Goal: Task Accomplishment & Management: Manage account settings

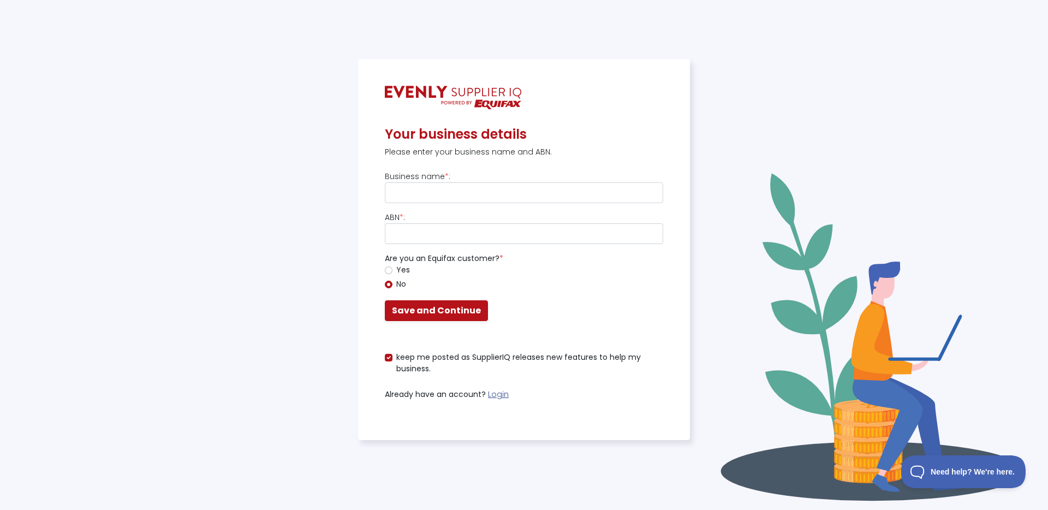
click at [493, 397] on link "Login" at bounding box center [498, 394] width 21 height 11
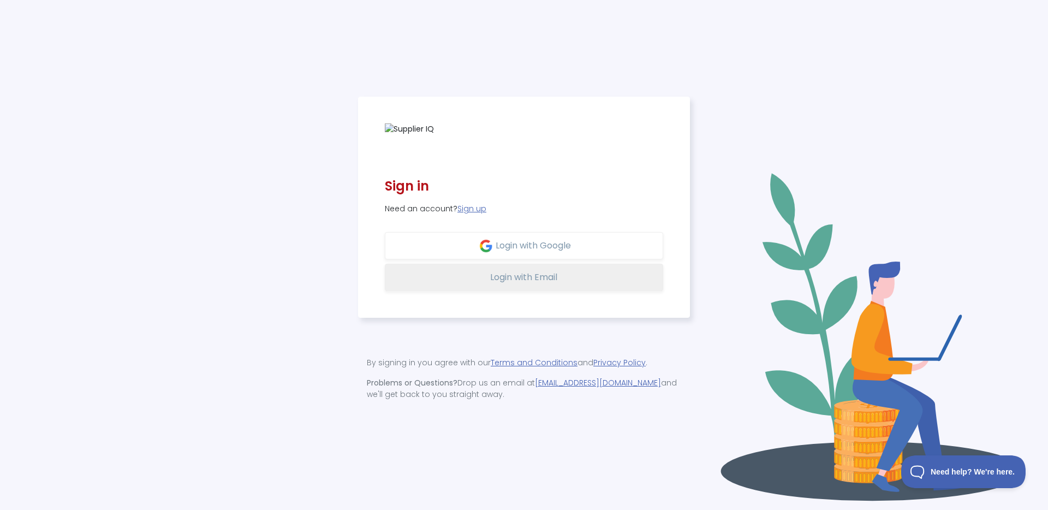
click at [521, 278] on span "Login with Email" at bounding box center [523, 277] width 67 height 13
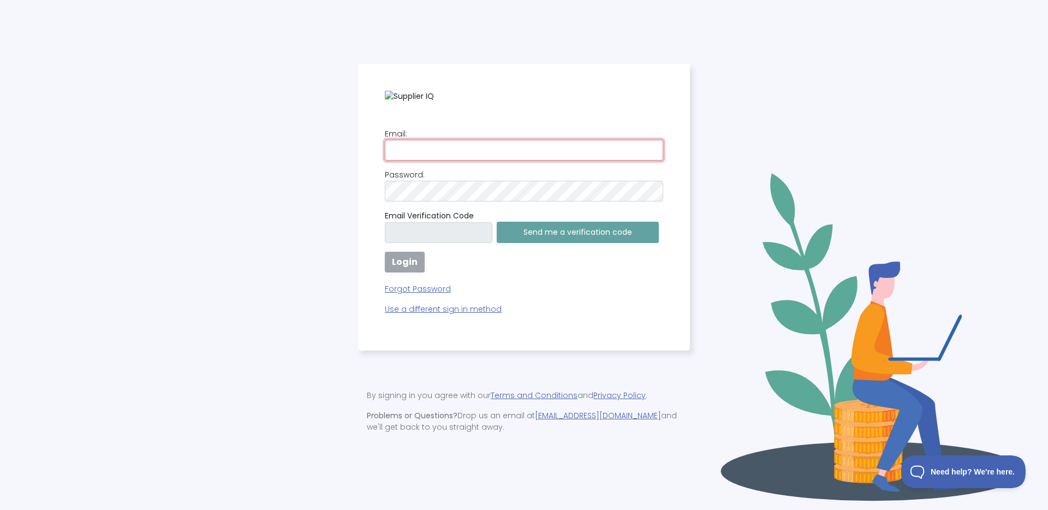
click at [483, 154] on input "email" at bounding box center [524, 150] width 278 height 21
click at [0, 509] on com-1password-button at bounding box center [0, 510] width 0 height 0
click at [530, 155] on input "email" at bounding box center [524, 150] width 278 height 21
click at [0, 509] on com-1password-button at bounding box center [0, 510] width 0 height 0
click at [516, 149] on input "email" at bounding box center [524, 150] width 278 height 21
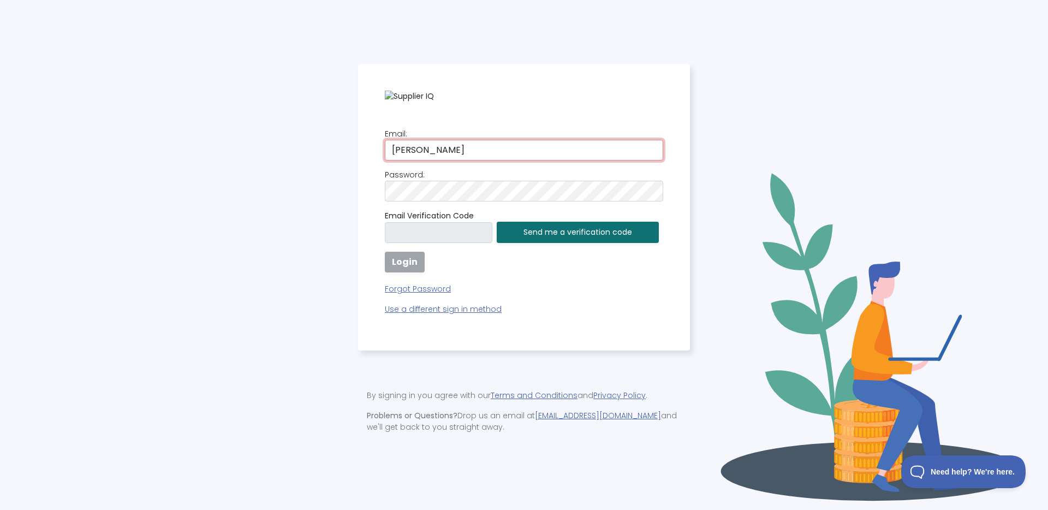
drag, startPoint x: 450, startPoint y: 146, endPoint x: 342, endPoint y: 142, distance: 108.1
click at [342, 142] on div "Email: [PERSON_NAME] Password: [SECURITY_DATA] Verification Code Send me a veri…" at bounding box center [524, 255] width 1035 height 383
click at [443, 152] on input "supplier" at bounding box center [524, 150] width 278 height 21
click at [0, 509] on com-1password-button at bounding box center [0, 510] width 0 height 0
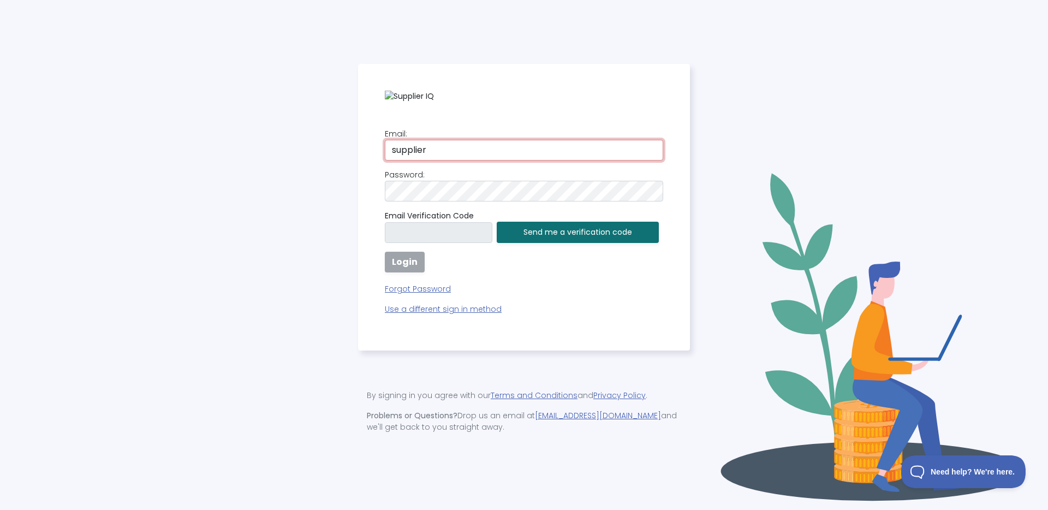
type input "[EMAIL_ADDRESS][DOMAIN_NAME]"
click at [572, 237] on button "Send me a verification code" at bounding box center [578, 232] width 162 height 21
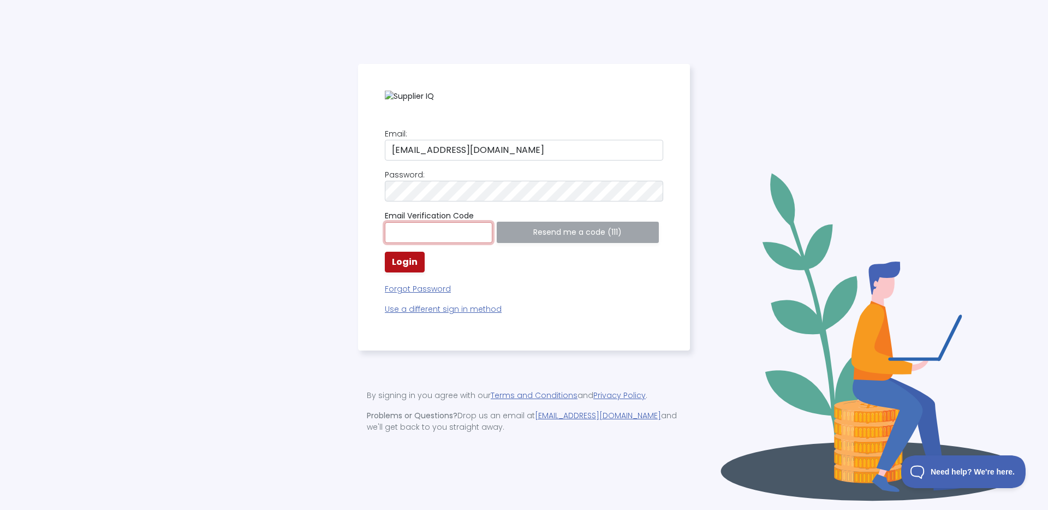
click at [437, 230] on input "text" at bounding box center [439, 232] width 108 height 21
paste input "841914"
type input "841914"
drag, startPoint x: 595, startPoint y: 289, endPoint x: 583, endPoint y: 283, distance: 13.2
click at [595, 288] on p "Forgot Password" at bounding box center [524, 286] width 278 height 18
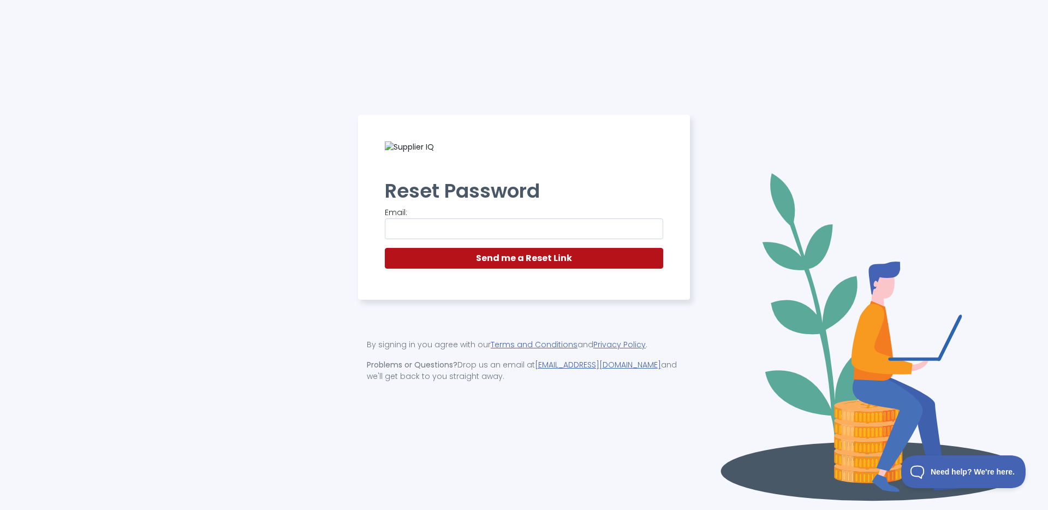
click at [403, 148] on img at bounding box center [409, 146] width 49 height 11
click at [418, 154] on div "Reset Password Email: Send me a Reset Link" at bounding box center [524, 208] width 332 height 186
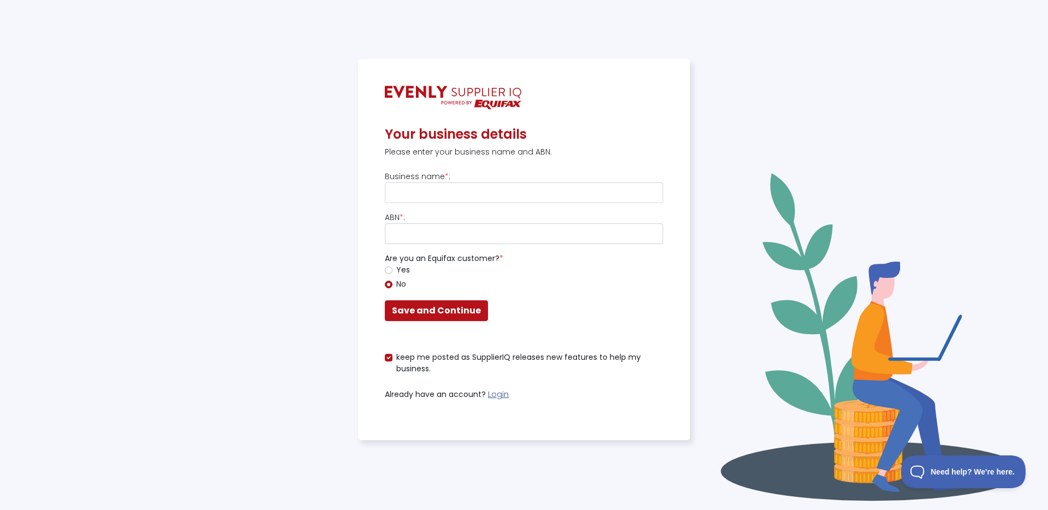
click at [498, 395] on link "Login" at bounding box center [498, 394] width 21 height 11
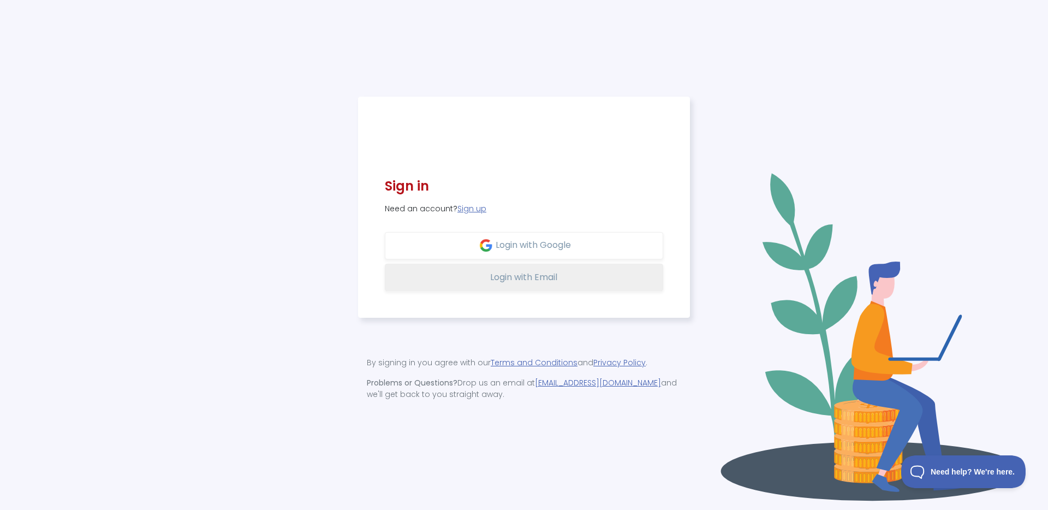
click at [497, 279] on span "Login with Email" at bounding box center [523, 277] width 67 height 13
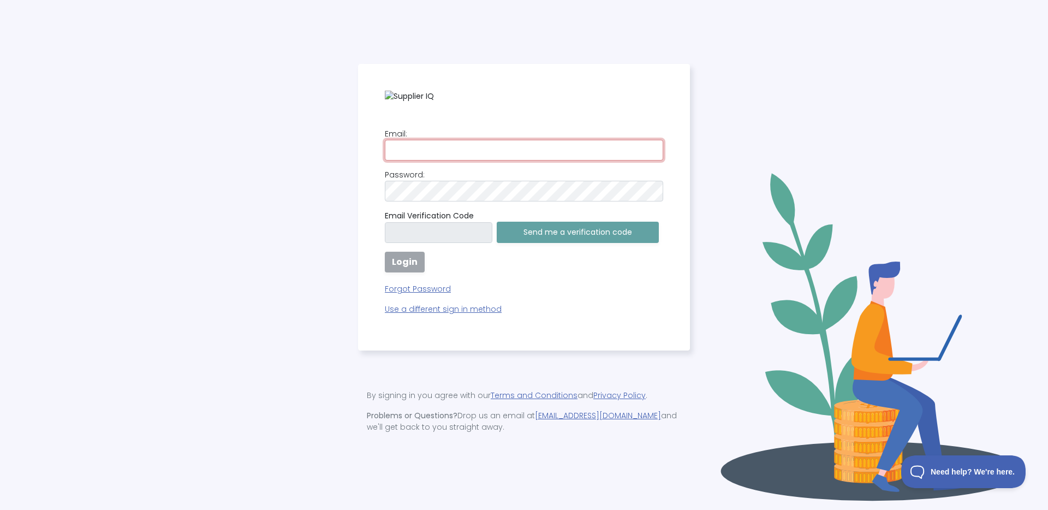
click at [447, 145] on input "email" at bounding box center [524, 150] width 278 height 21
type input "supplieriq-support@evenly.com.au"
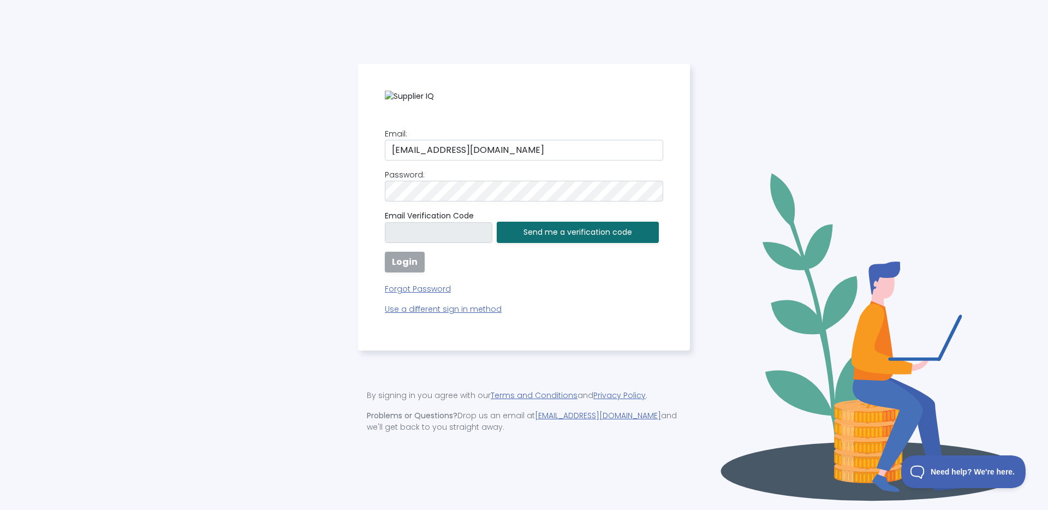
click at [559, 234] on button "Send me a verification code" at bounding box center [578, 232] width 162 height 21
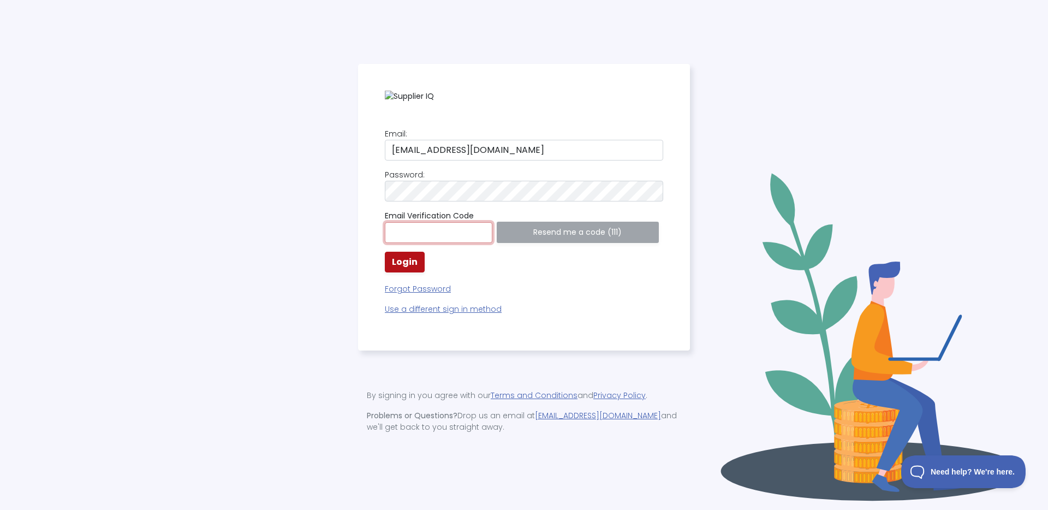
click at [411, 235] on input "text" at bounding box center [439, 232] width 108 height 21
paste input "490670"
type input "490670"
click at [669, 321] on div "Email: supplieriq-support@evenly.com.au Password: Email Verification Code 49067…" at bounding box center [524, 207] width 332 height 287
click at [399, 264] on strong "Login" at bounding box center [405, 261] width 26 height 13
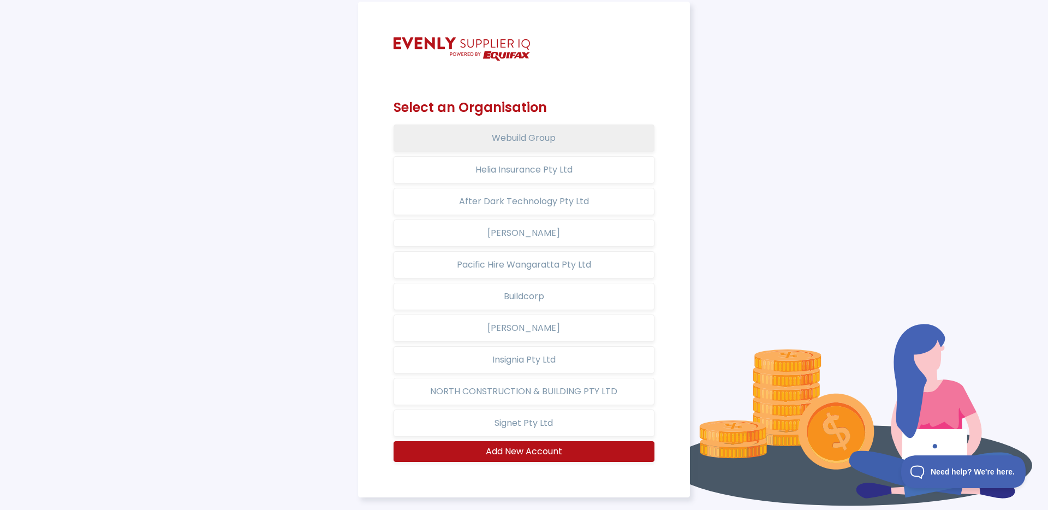
click at [517, 140] on button "Webuild Group" at bounding box center [523, 137] width 261 height 27
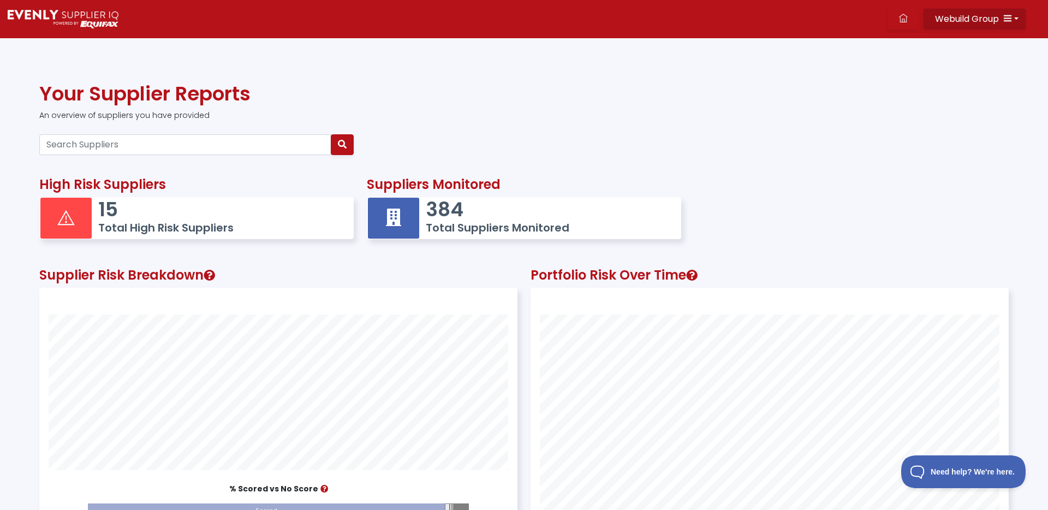
scroll to position [301, 477]
click at [991, 9] on button "Webuild Group" at bounding box center [974, 19] width 102 height 21
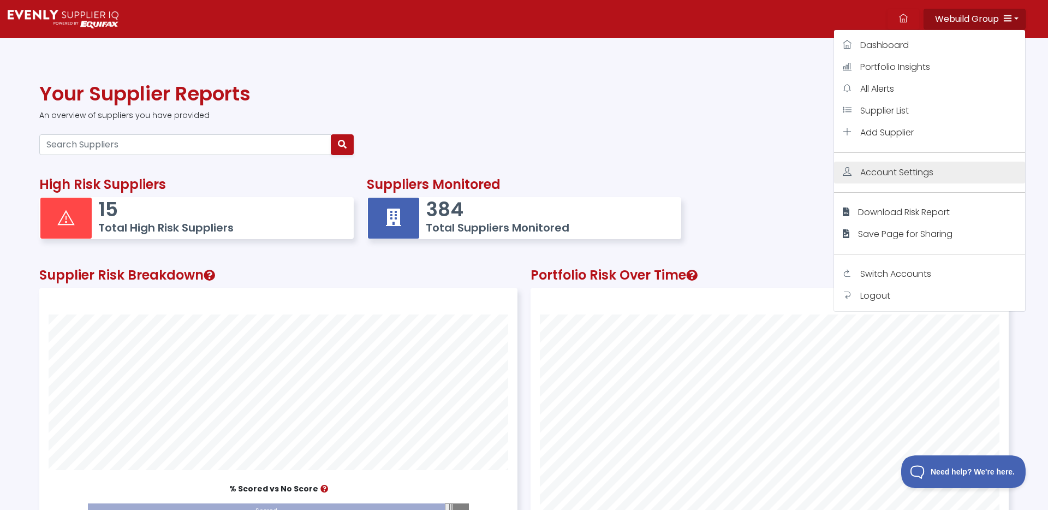
click at [918, 175] on span "Account Settings" at bounding box center [896, 172] width 73 height 13
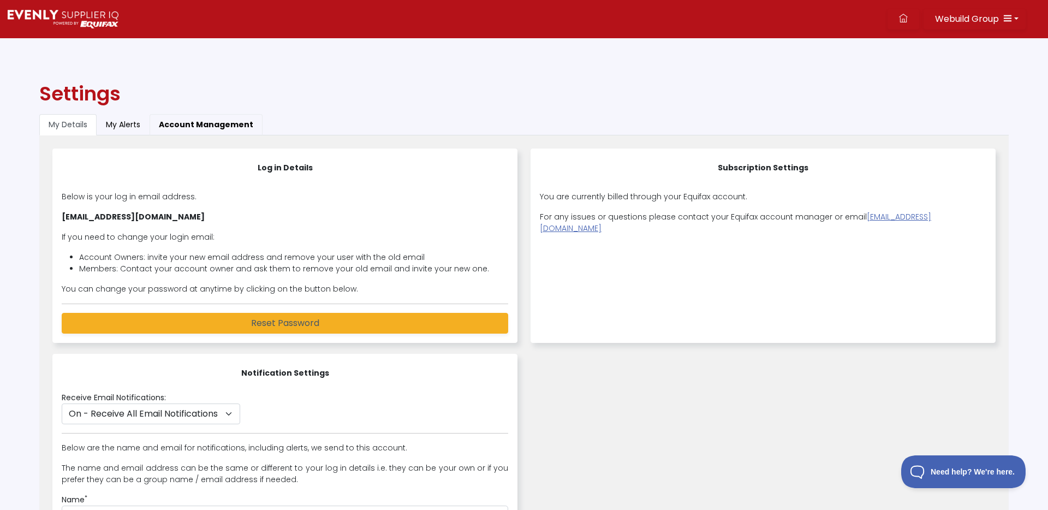
click at [177, 124] on button "Account Management" at bounding box center [206, 124] width 113 height 21
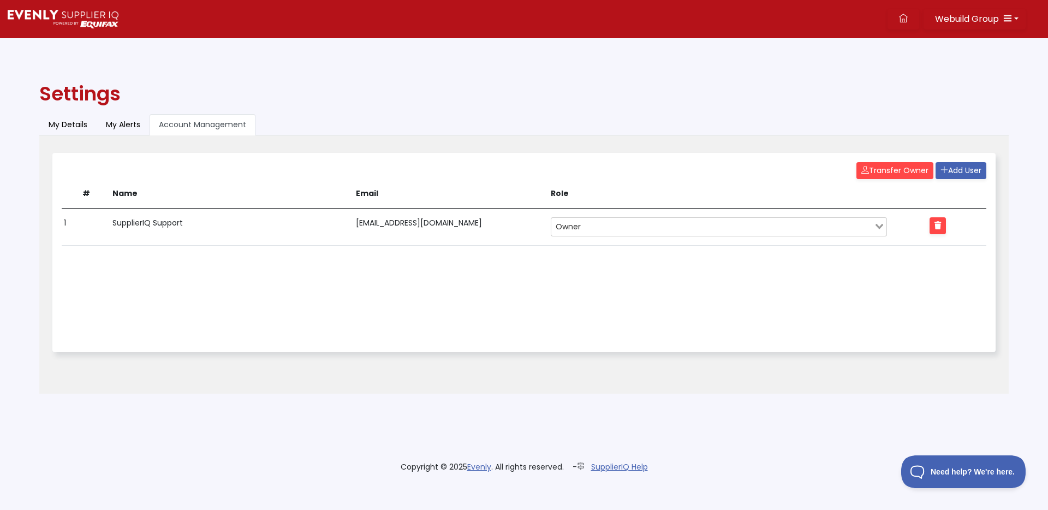
click at [74, 26] on img at bounding box center [63, 19] width 111 height 19
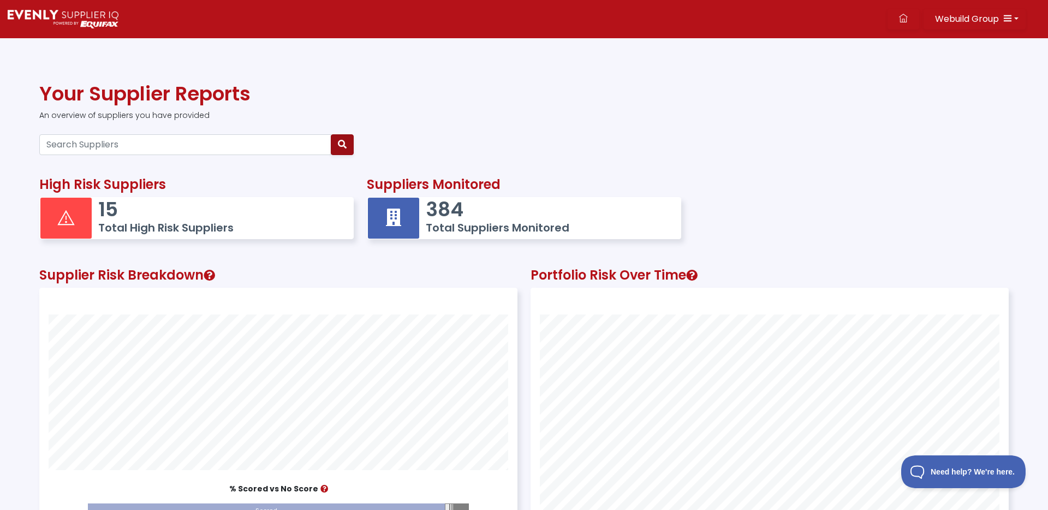
scroll to position [301, 477]
click at [1004, 16] on icon "button" at bounding box center [1007, 18] width 9 height 9
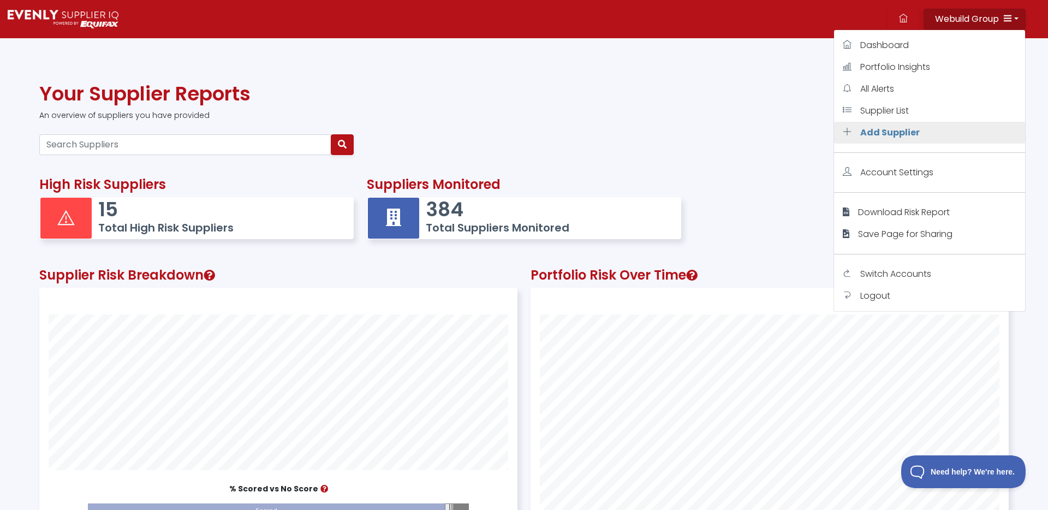
click at [880, 130] on span "Add Supplier" at bounding box center [889, 132] width 59 height 13
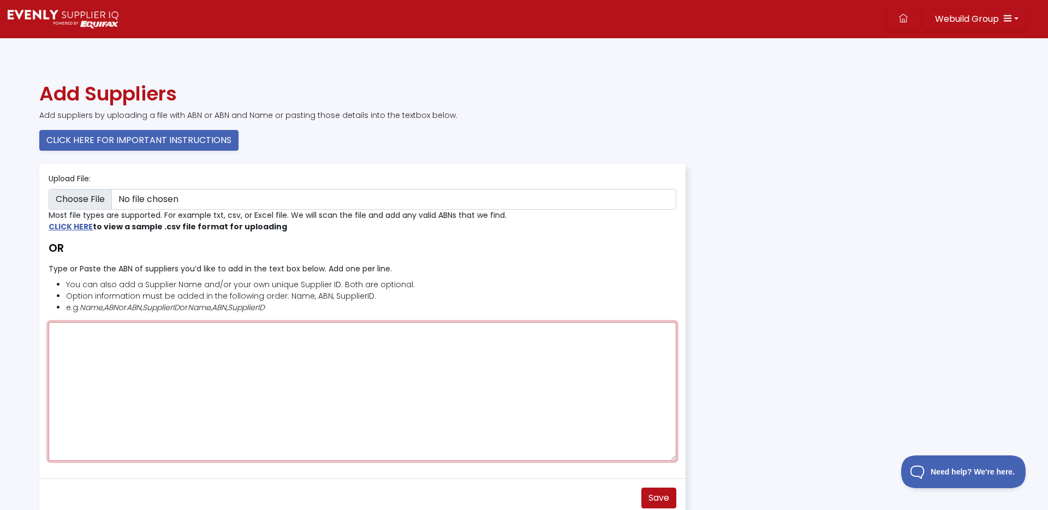
click at [91, 339] on textarea "Type or Paste the ABN of suppliers you’d like to add in the text box below. Add…" at bounding box center [363, 391] width 628 height 139
paste textarea "490670"
drag, startPoint x: 58, startPoint y: 332, endPoint x: 8, endPoint y: 323, distance: 50.5
click at [9, 323] on div "Add Suppliers Add suppliers by uploading a file with ABN or ABN and Name or pas…" at bounding box center [524, 305] width 1048 height 446
paste textarea "79654881599"
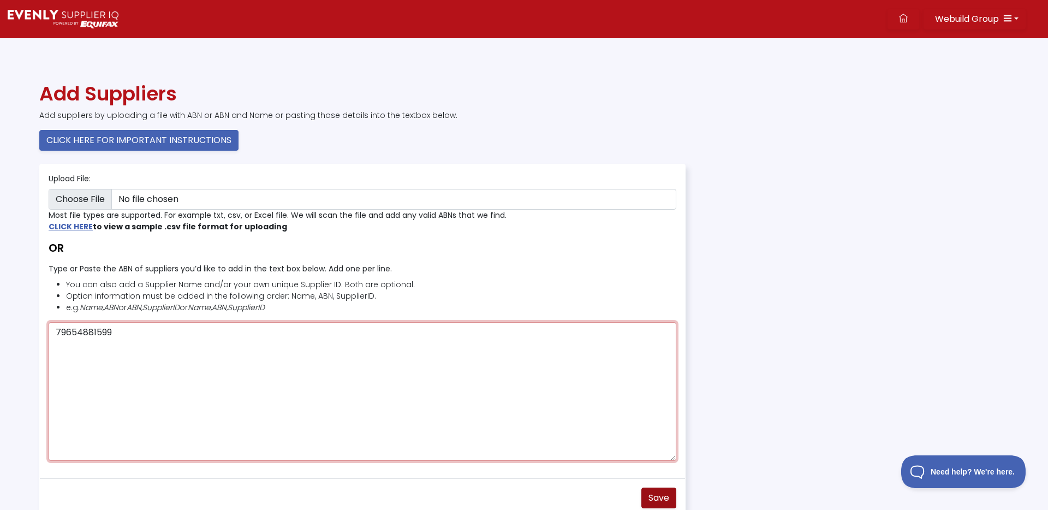
type textarea "79654881599"
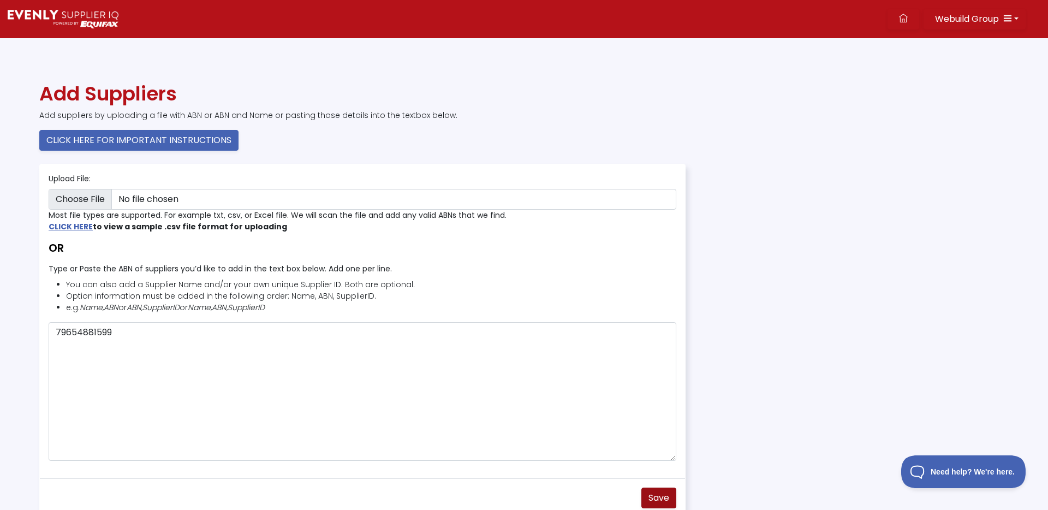
click at [659, 496] on span "Save" at bounding box center [658, 497] width 21 height 13
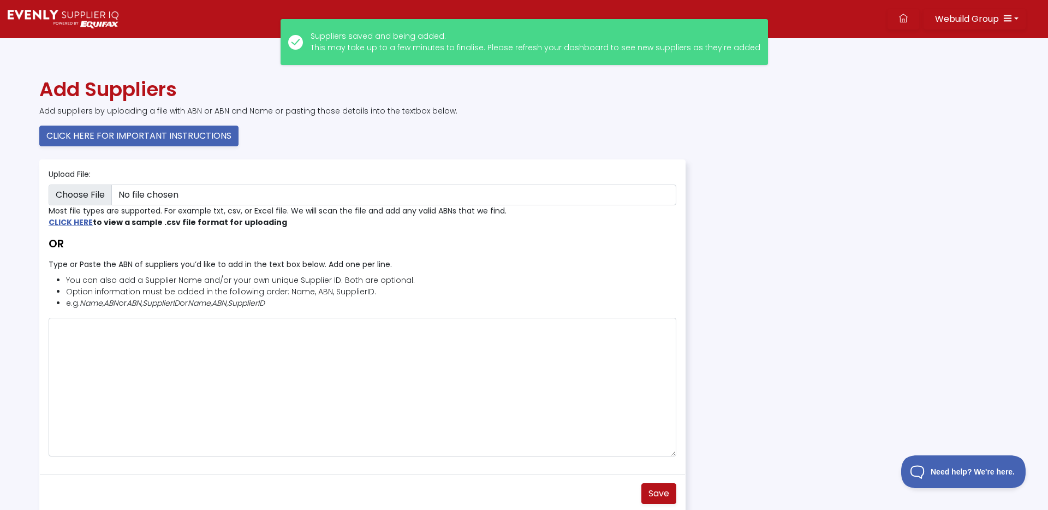
scroll to position [4, 0]
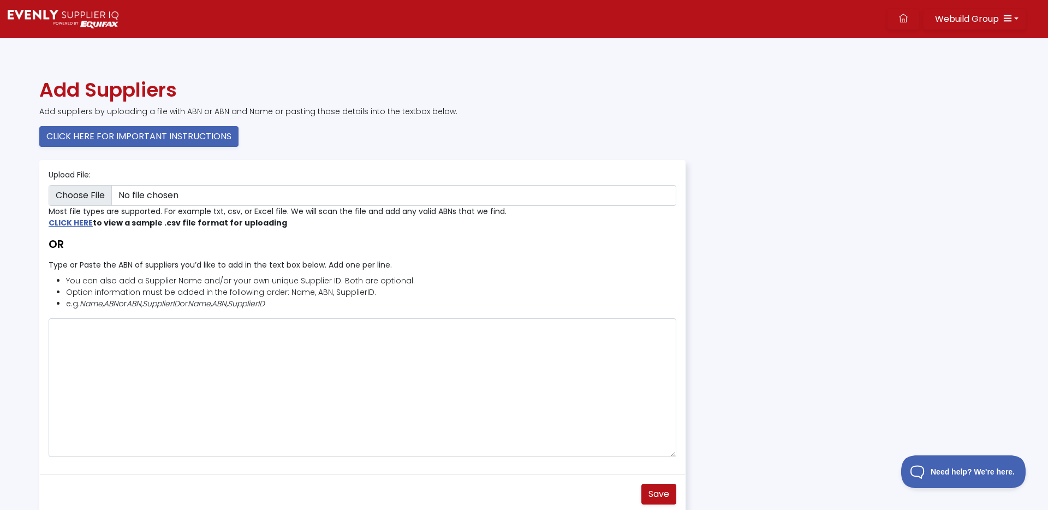
click at [88, 27] on img at bounding box center [63, 19] width 111 height 19
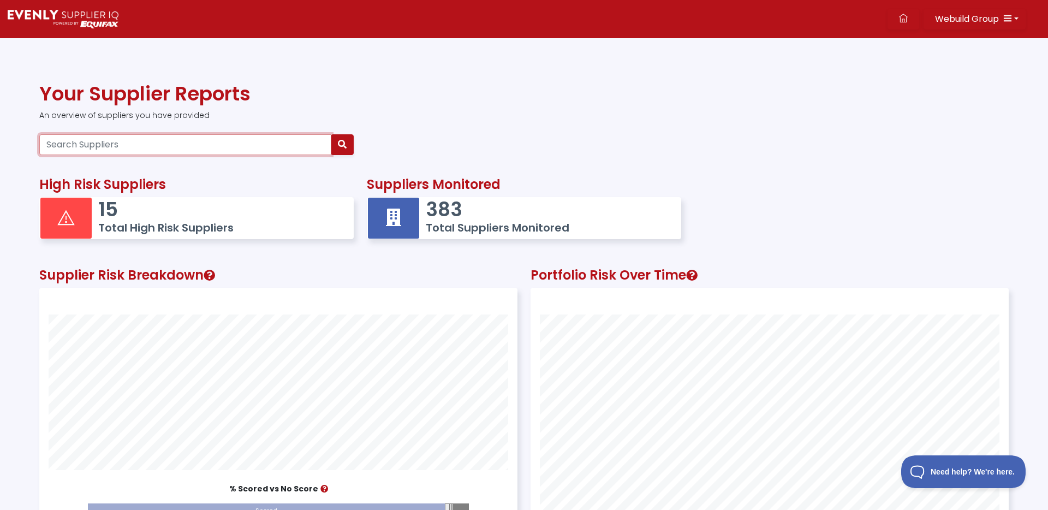
click at [152, 148] on input "Search Suppliers" at bounding box center [185, 144] width 292 height 21
paste input "79654881599"
type input "79654881599"
click at [347, 142] on button "button" at bounding box center [342, 144] width 23 height 21
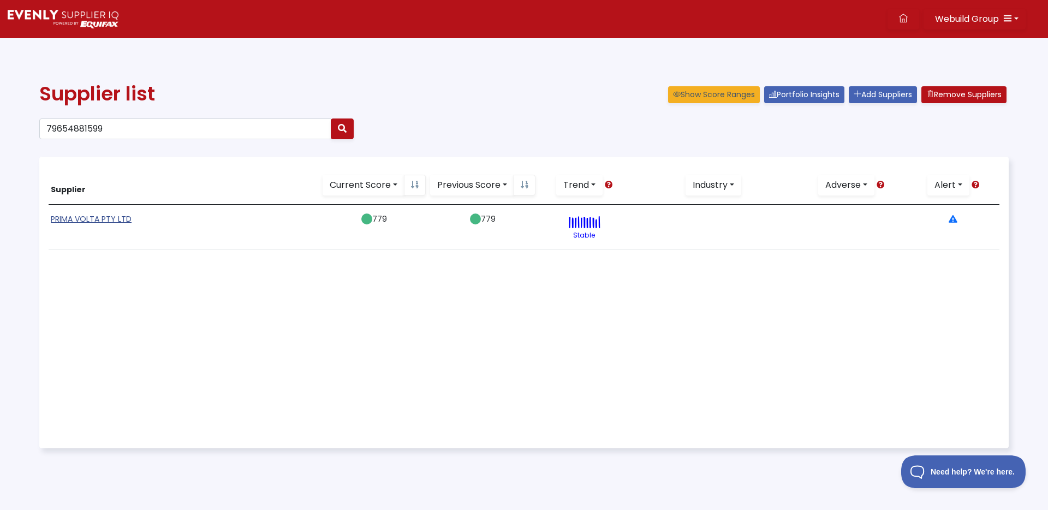
click at [85, 215] on link "PRIMA VOLTA PTY LTD" at bounding box center [91, 218] width 81 height 11
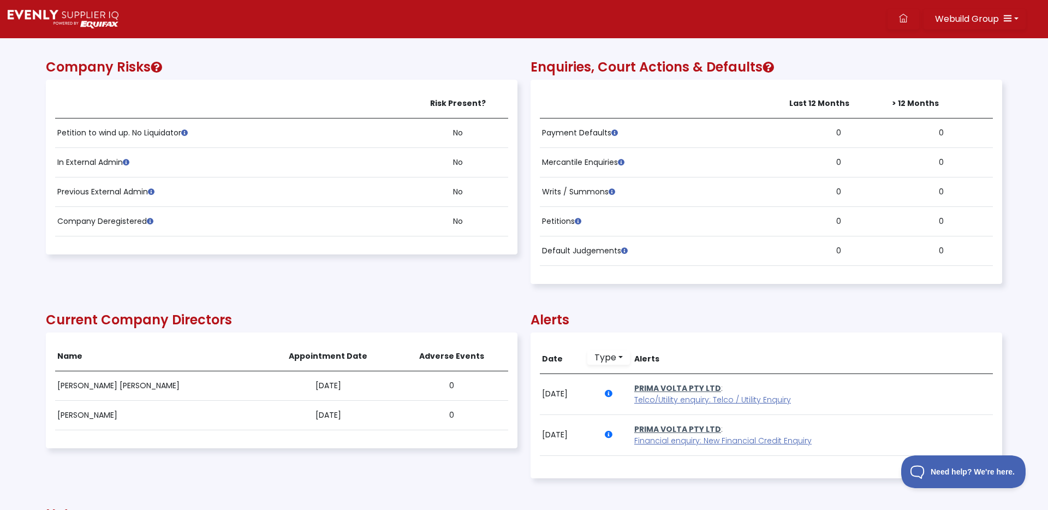
scroll to position [511, 0]
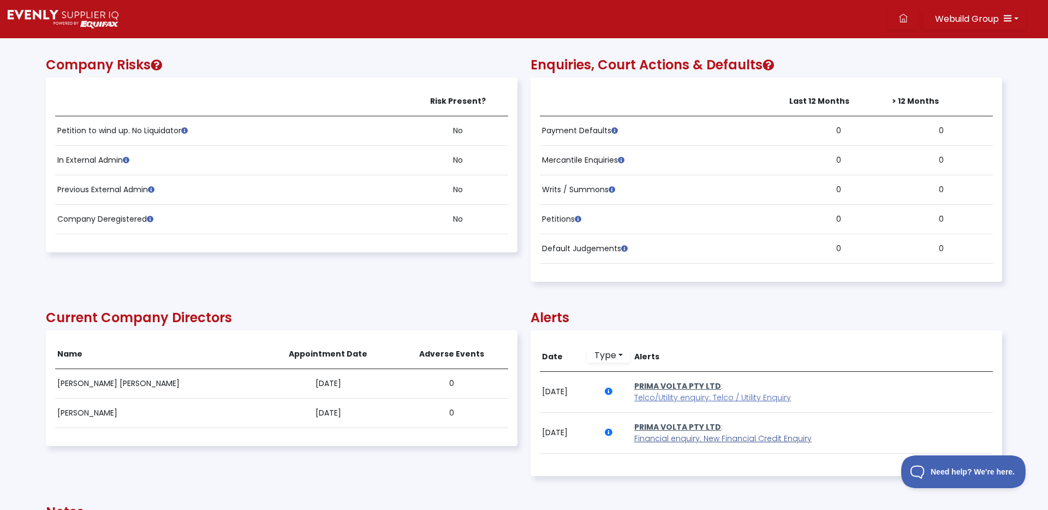
click at [760, 440] on span "Financial enquiry: New Financial Credit Enquiry" at bounding box center [722, 438] width 177 height 11
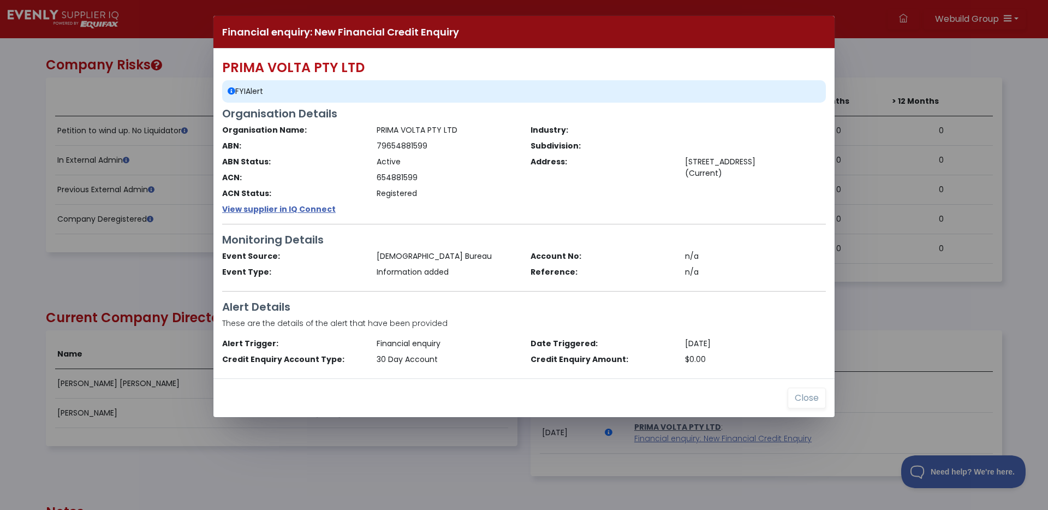
drag, startPoint x: 685, startPoint y: 158, endPoint x: 713, endPoint y: 170, distance: 30.3
click at [716, 169] on div "14 INGLEBURN RD INGLEBURN, NSW 2565 (Current)" at bounding box center [755, 167] width 154 height 23
copy div "14 INGLEBURN RD INGLEBURN, NSW 2565"
click at [397, 142] on div "79654881599" at bounding box center [447, 145] width 154 height 11
click at [397, 143] on div "79654881599" at bounding box center [447, 145] width 154 height 11
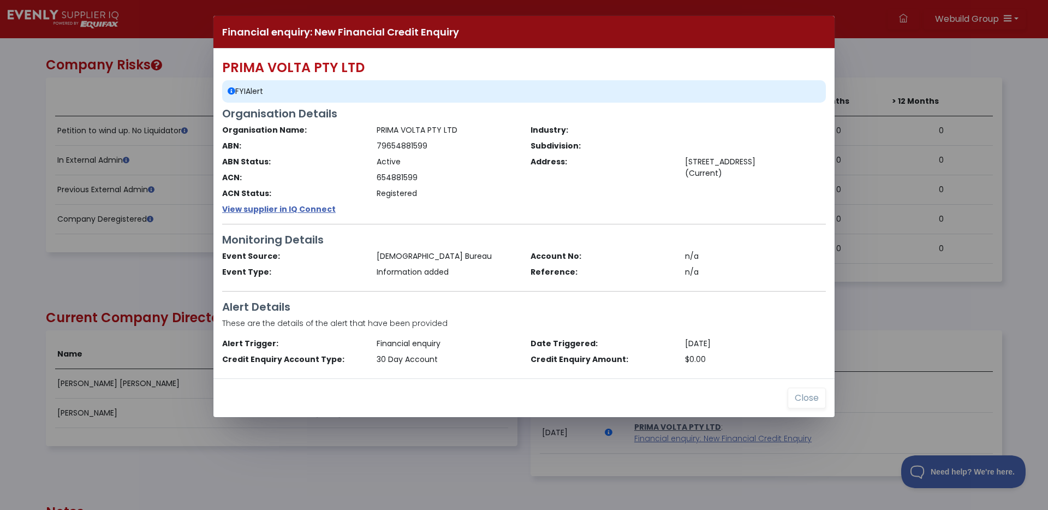
copy div "79654881599"
click at [403, 175] on div "654881599" at bounding box center [447, 177] width 154 height 11
click at [402, 175] on div "654881599" at bounding box center [447, 177] width 154 height 11
copy div "654881599"
